Goal: Find contact information: Find contact information

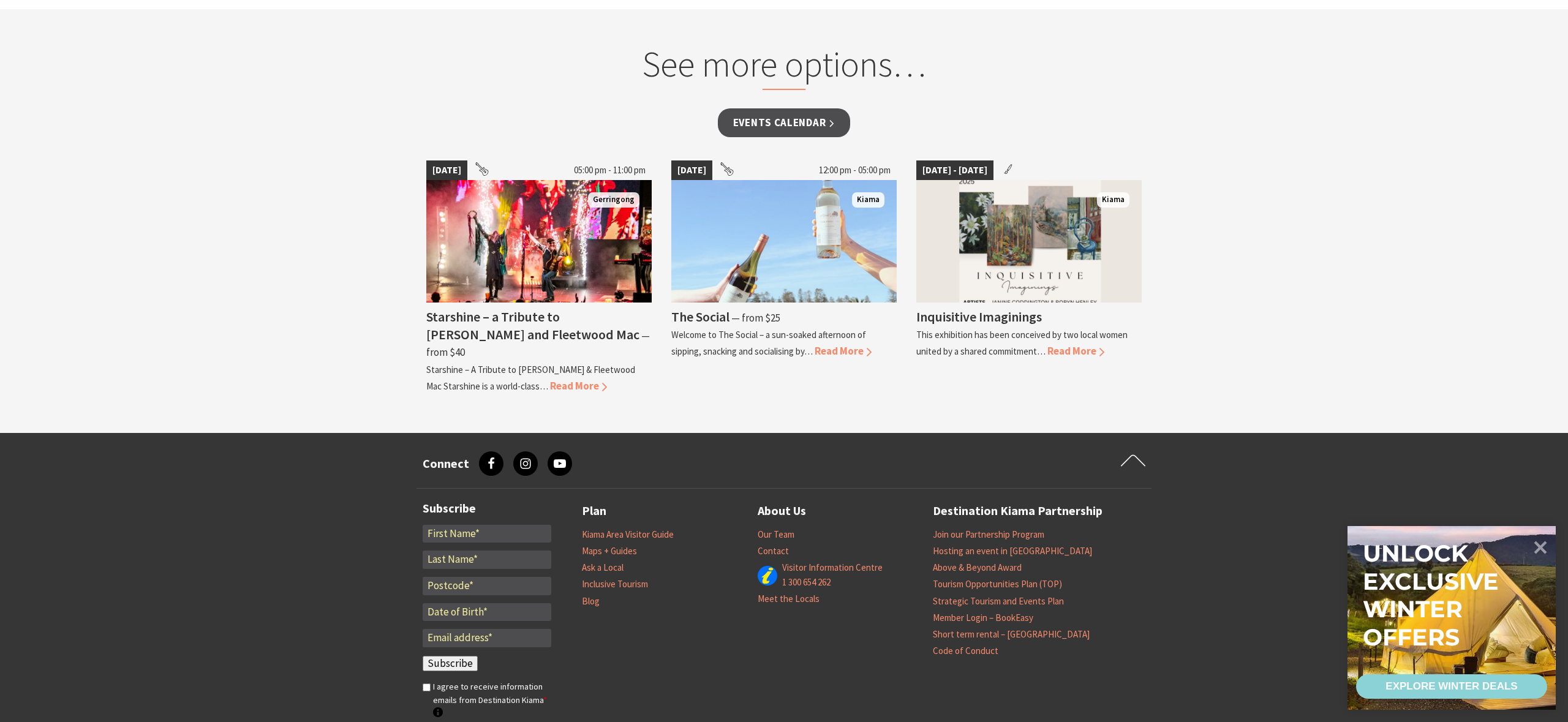
scroll to position [1022, 0]
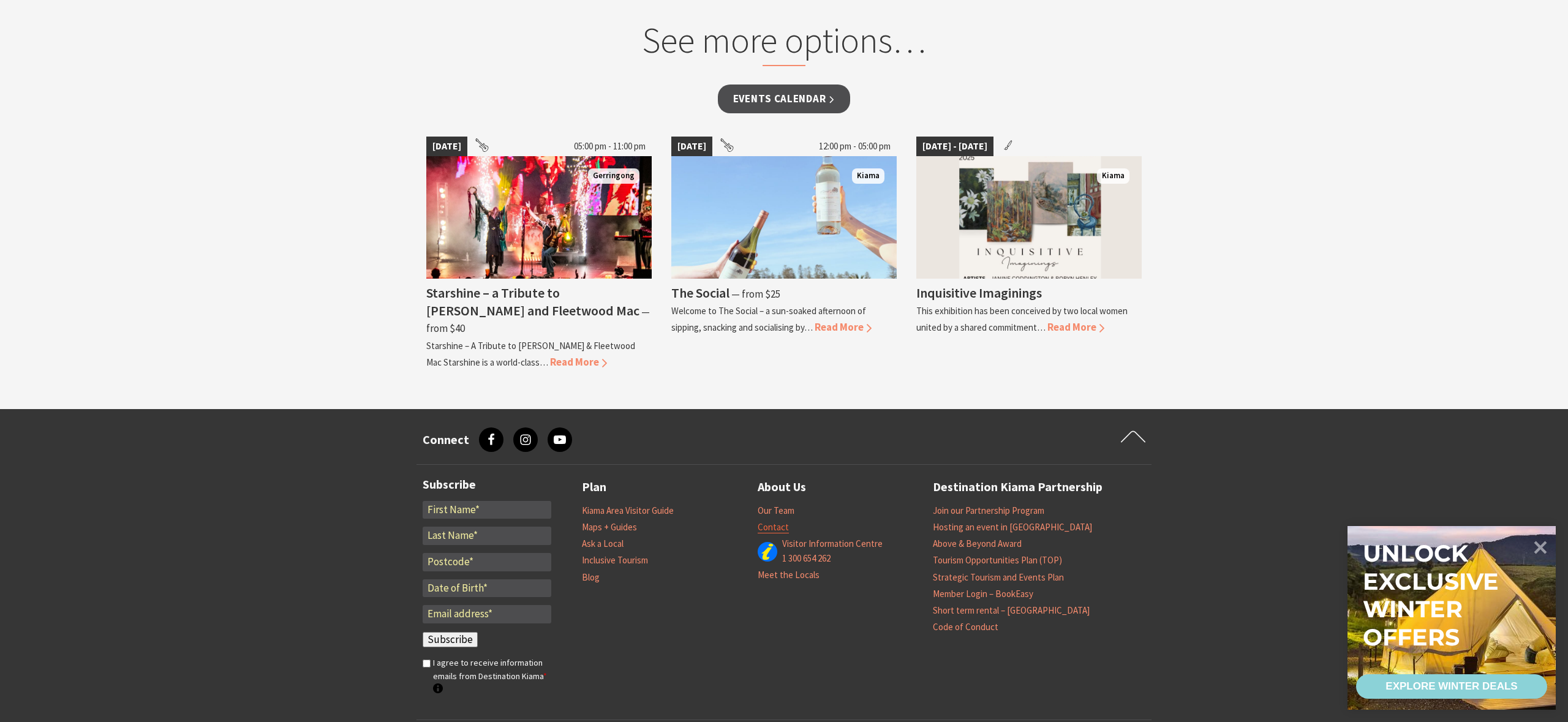
click at [775, 521] on link "Contact" at bounding box center [773, 527] width 31 height 12
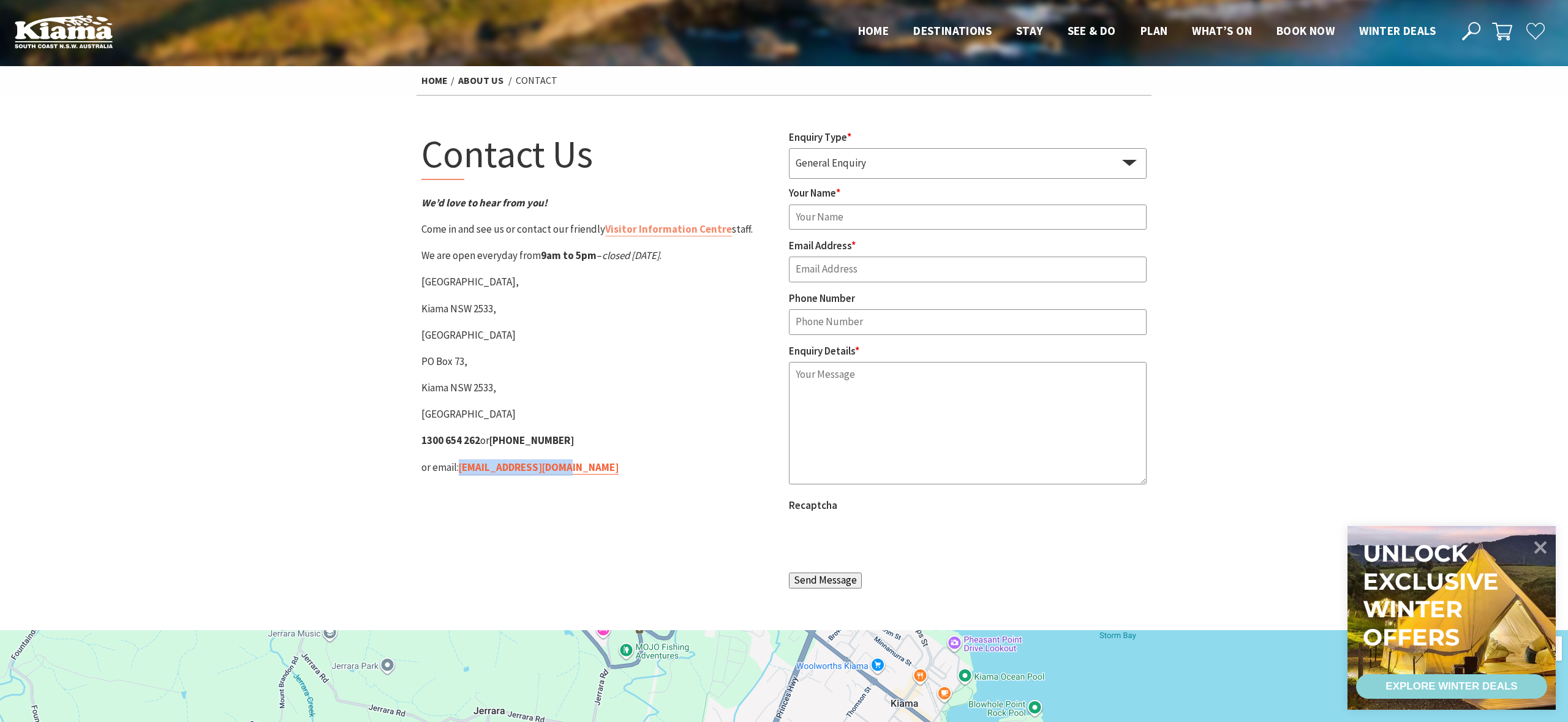
drag, startPoint x: 591, startPoint y: 466, endPoint x: 462, endPoint y: 472, distance: 129.1
click at [462, 472] on p "or email: tourism@kiama.com.au" at bounding box center [600, 467] width 358 height 17
copy link "tourism@kiama.com.au"
click at [911, 167] on select "General Enquiry Accommodation Visitor Guide" at bounding box center [967, 162] width 358 height 29
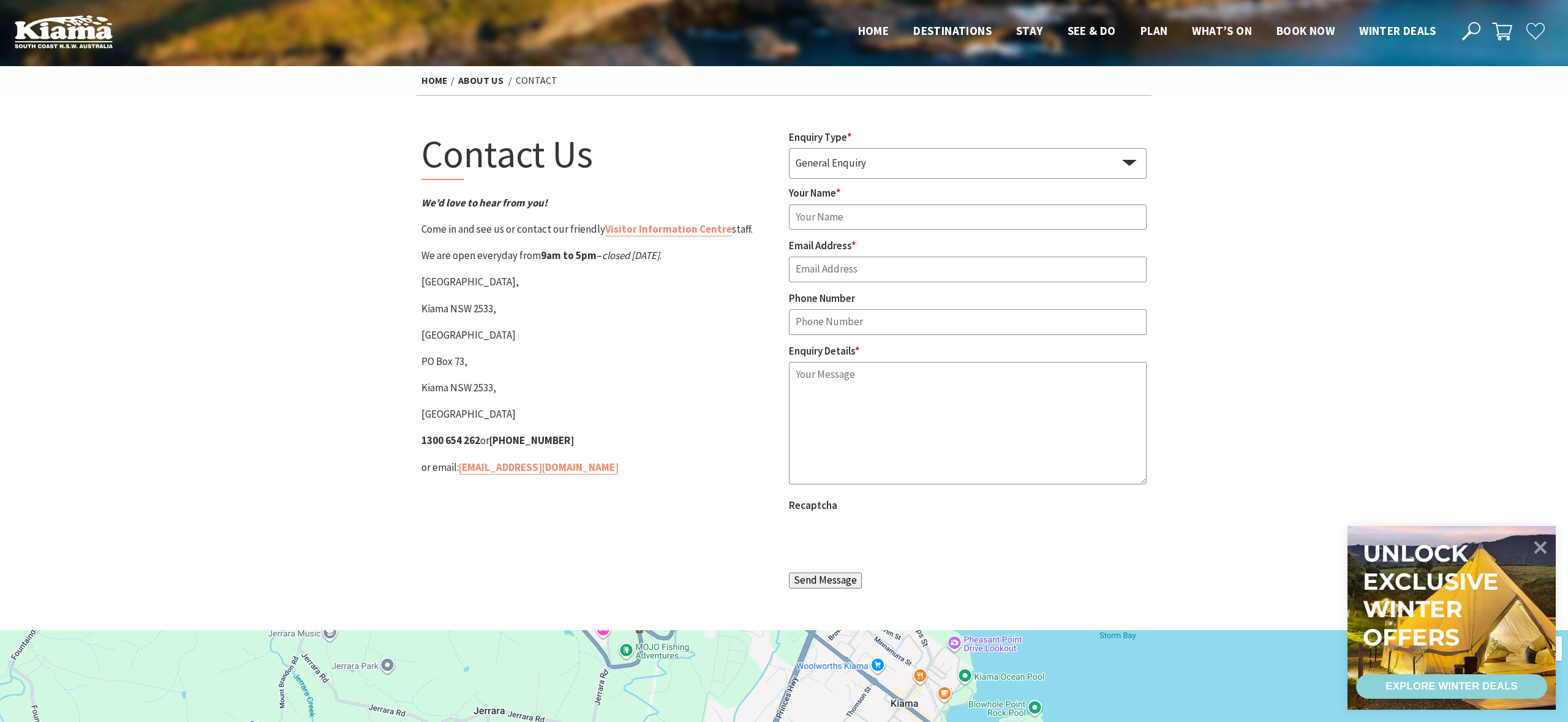
click at [846, 213] on input "Your Name *" at bounding box center [967, 217] width 358 height 25
type input "Maryam"
type input "maryam@designmarketing.com.au"
type input "0289696333"
click at [886, 391] on textarea "Hi there Hi" at bounding box center [967, 423] width 358 height 122
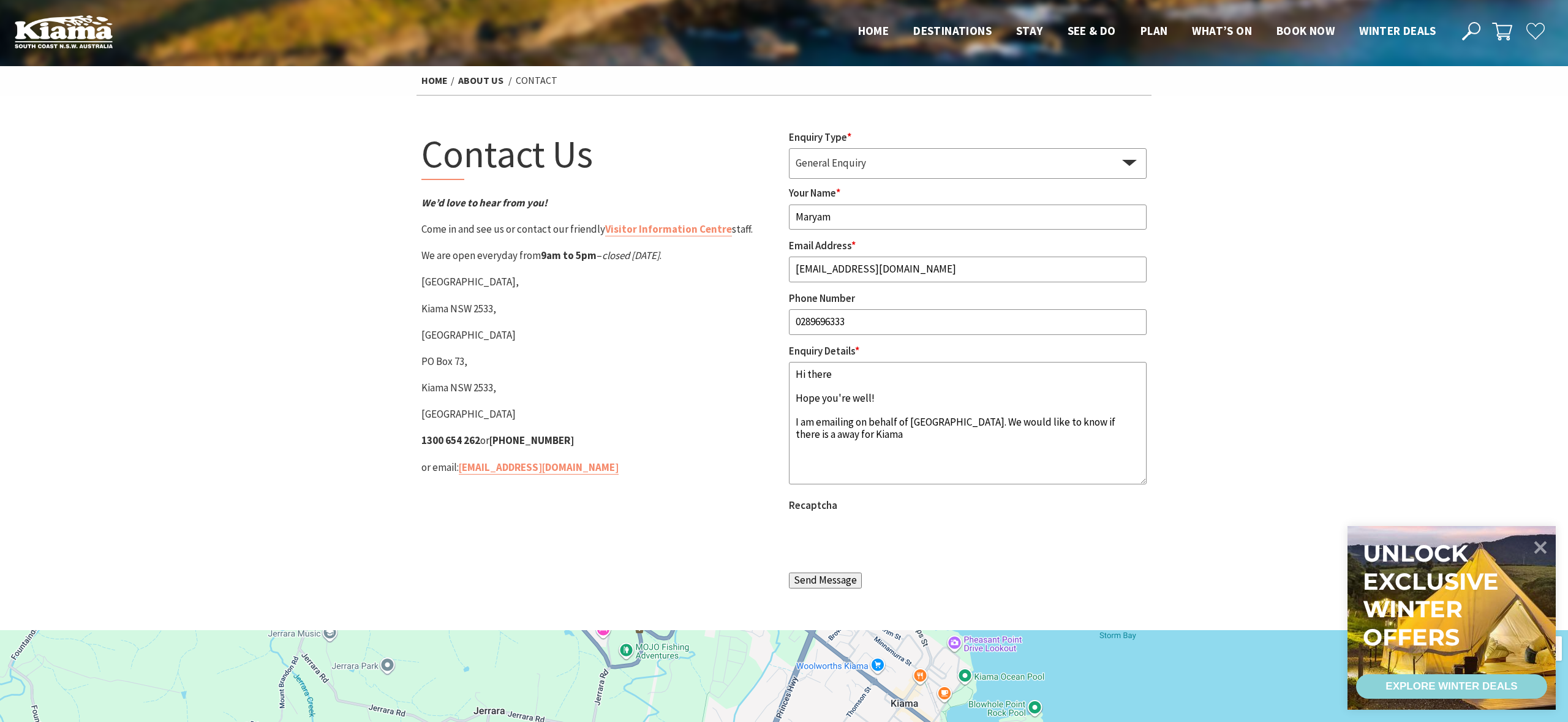
drag, startPoint x: 803, startPoint y: 436, endPoint x: 789, endPoint y: 436, distance: 14.0
click at [788, 436] on div "Fields marked with an * are required Enquiry Type * General Enquiry General Enq…" at bounding box center [967, 363] width 368 height 467
click at [882, 438] on textarea "Hi there Hope you're well! I am emailing on behalf of Kiama Village. We would l…" at bounding box center [967, 423] width 358 height 122
type textarea "Hi there Hope you're well! I am emailing on behalf of Kiama Village. We would l…"
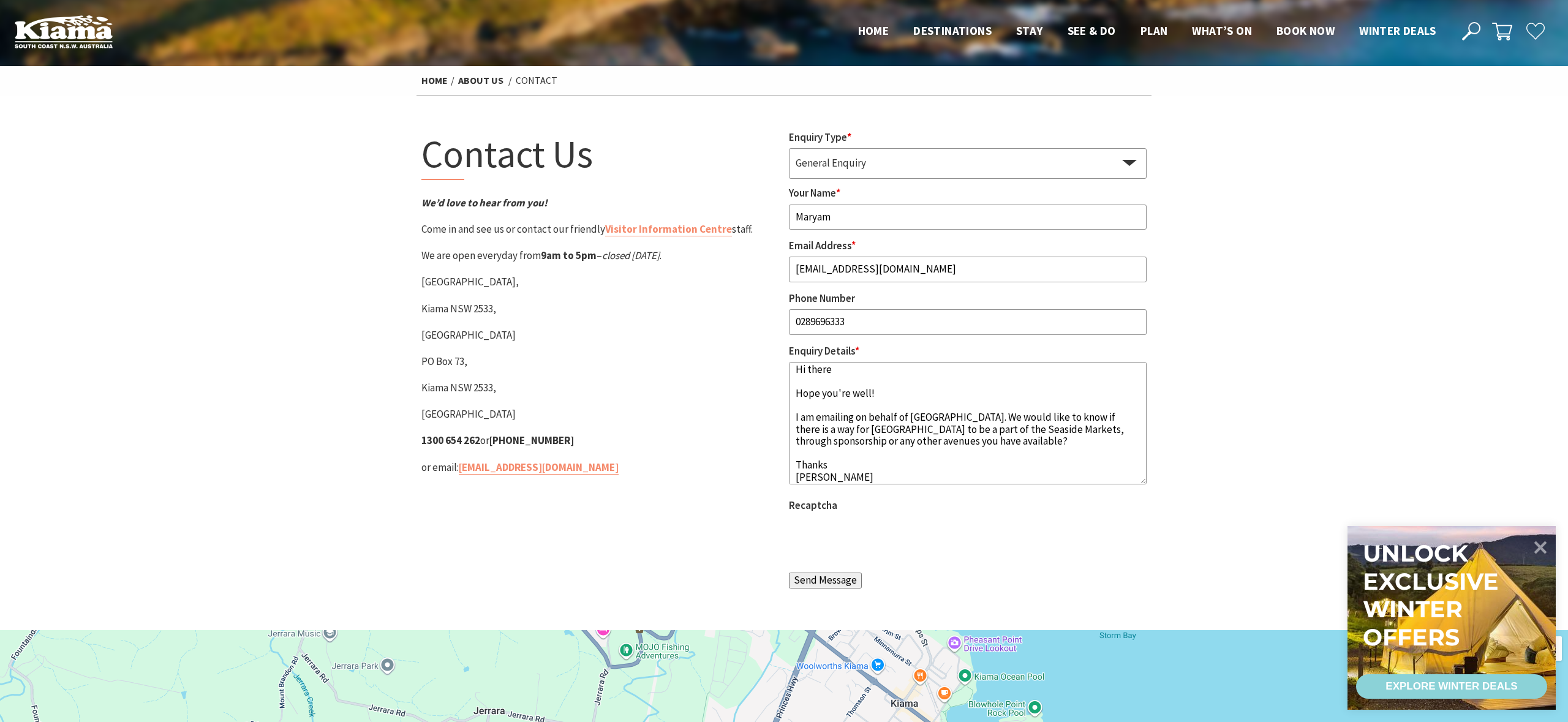
click at [838, 581] on input "Send Message" at bounding box center [825, 580] width 73 height 16
